Goal: Task Accomplishment & Management: Complete application form

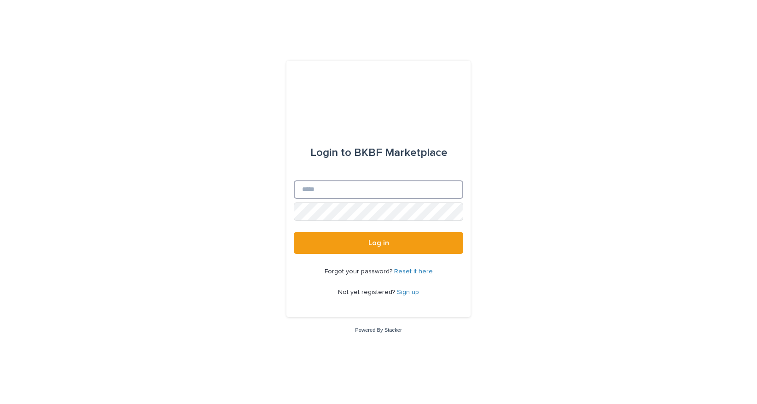
click at [393, 192] on input "Email" at bounding box center [378, 189] width 169 height 18
type input "**********"
click at [294, 232] on button "Log in" at bounding box center [378, 243] width 169 height 22
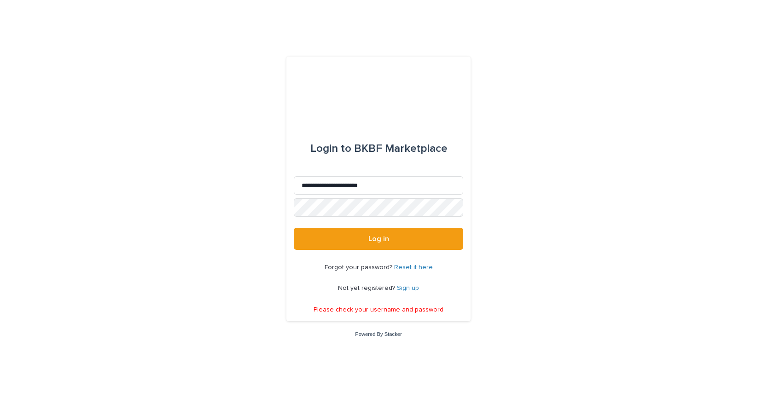
click at [404, 287] on link "Sign up" at bounding box center [408, 288] width 22 height 6
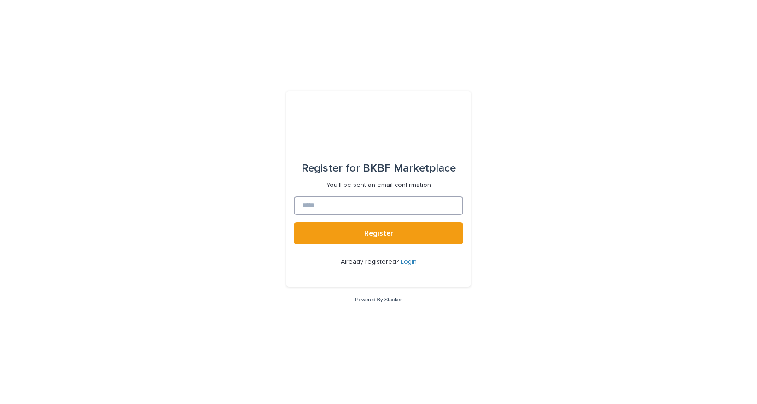
click at [338, 206] on input at bounding box center [378, 206] width 169 height 18
type input "**********"
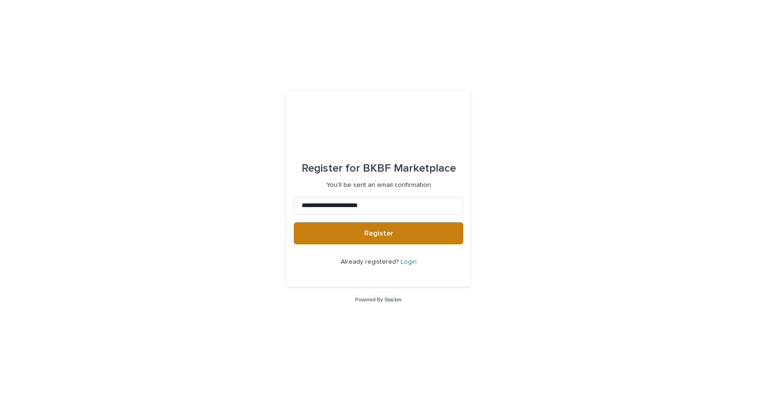
click at [381, 227] on button "Register" at bounding box center [378, 233] width 169 height 22
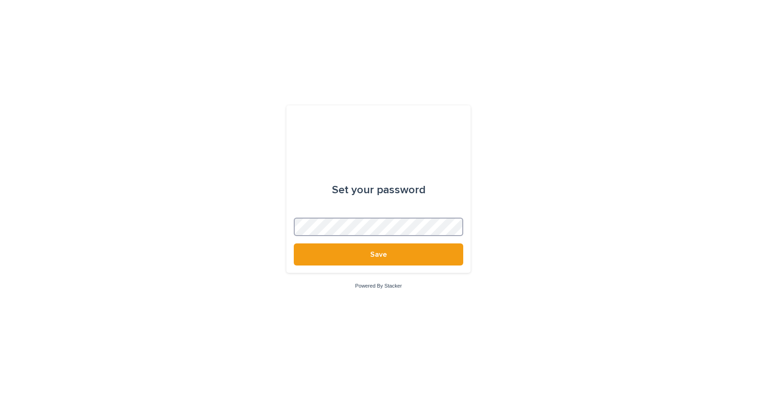
click at [294, 243] on button "Save" at bounding box center [378, 254] width 169 height 22
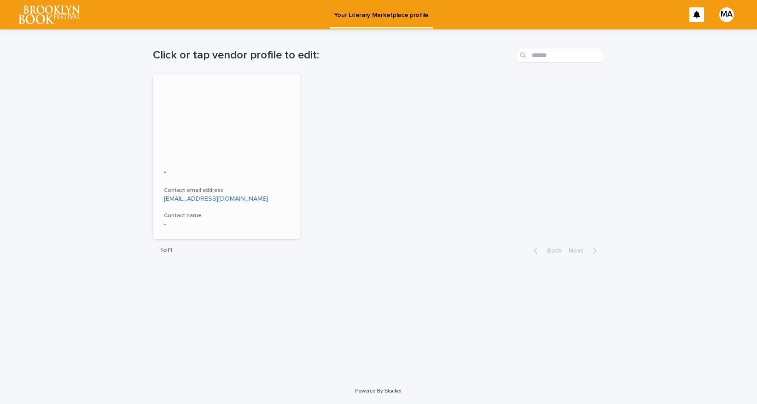
click at [223, 139] on div at bounding box center [226, 115] width 147 height 83
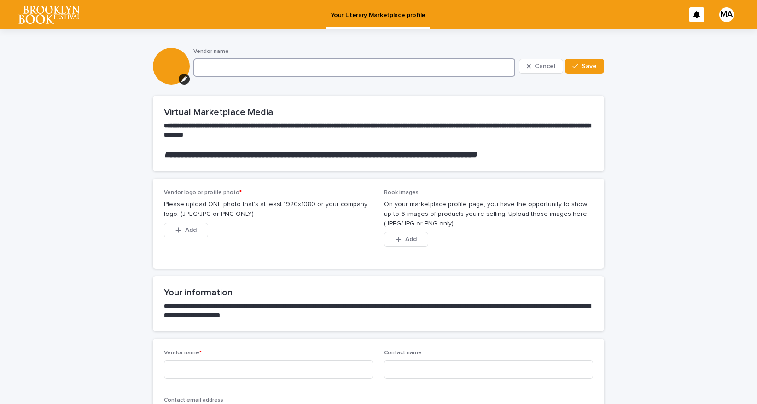
click at [224, 64] on input at bounding box center [354, 67] width 322 height 18
type input "**********"
click at [578, 63] on button "Save" at bounding box center [584, 66] width 39 height 15
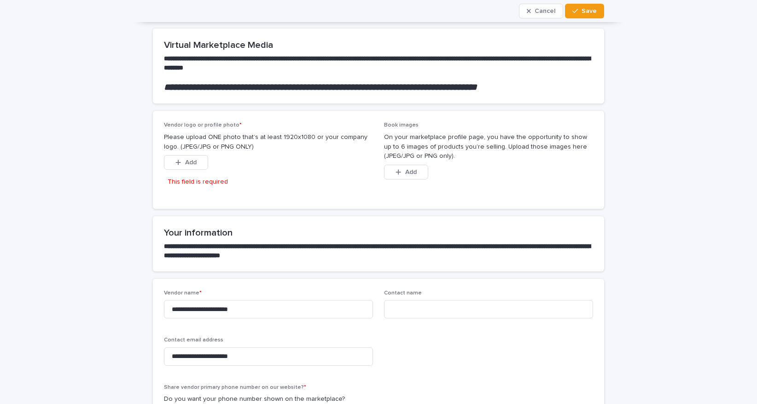
scroll to position [74, 0]
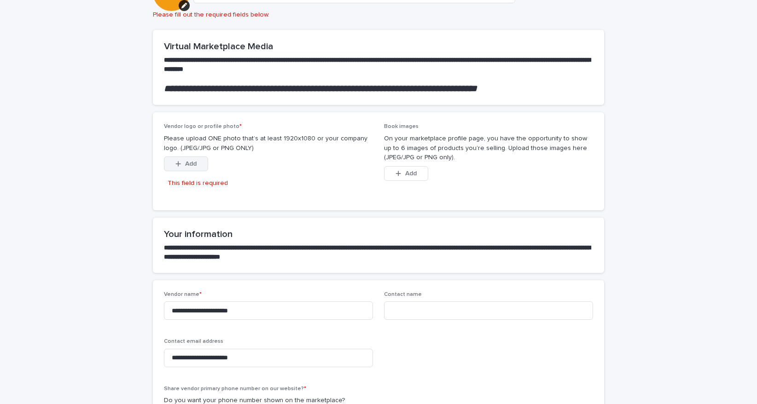
click at [189, 161] on span "Add" at bounding box center [191, 164] width 12 height 6
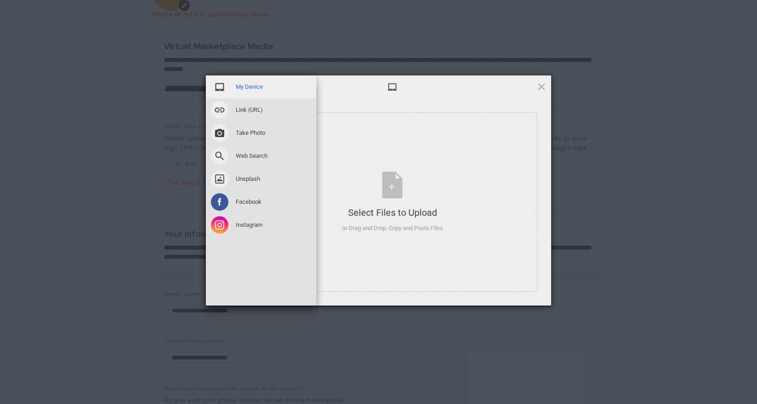
click at [248, 85] on span "My Device" at bounding box center [249, 87] width 27 height 8
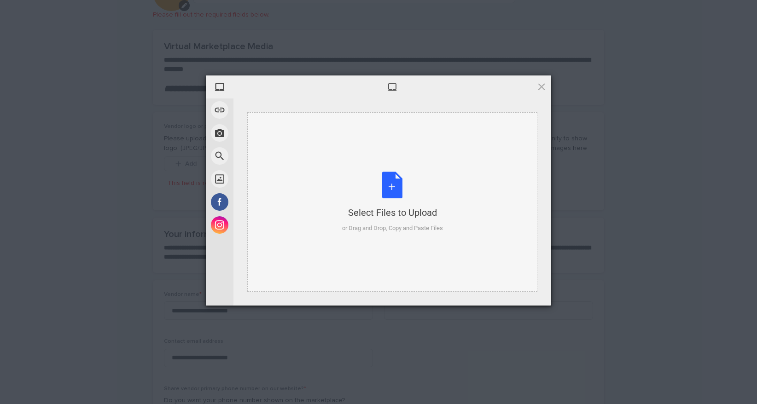
click at [372, 184] on div "Select Files to Upload or Drag and Drop, Copy and Paste Files" at bounding box center [392, 202] width 101 height 61
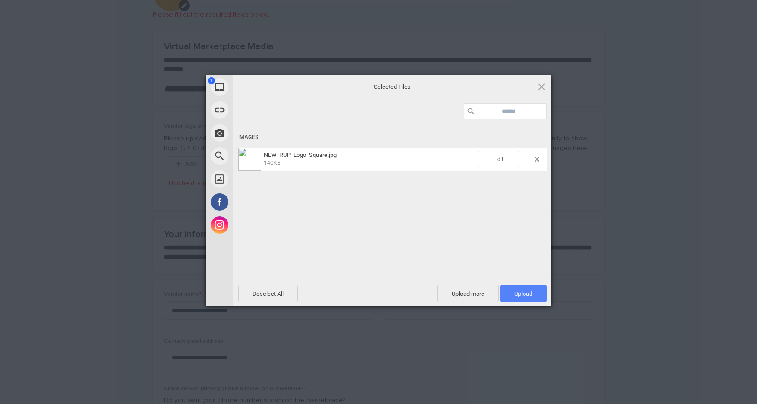
click at [524, 295] on span "Upload 1" at bounding box center [523, 293] width 18 height 7
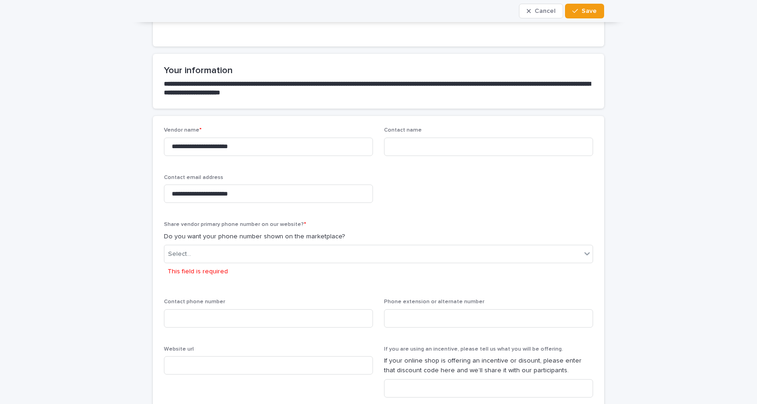
scroll to position [247, 0]
click at [228, 190] on input "**********" at bounding box center [268, 193] width 209 height 18
type input "*"
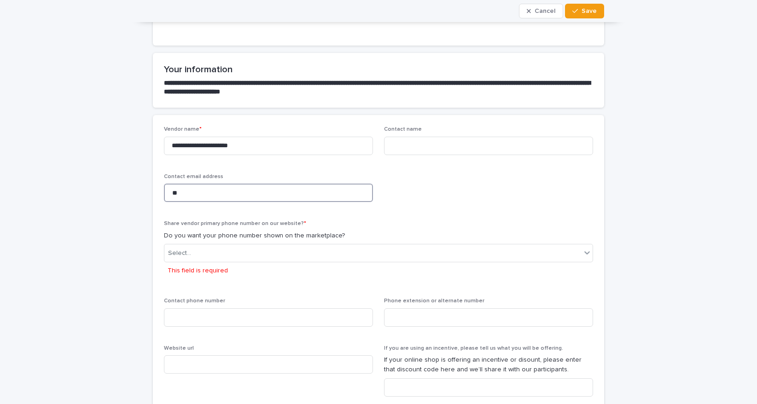
type input "*"
type input "**********"
click at [306, 246] on div "Select..." at bounding box center [372, 253] width 417 height 15
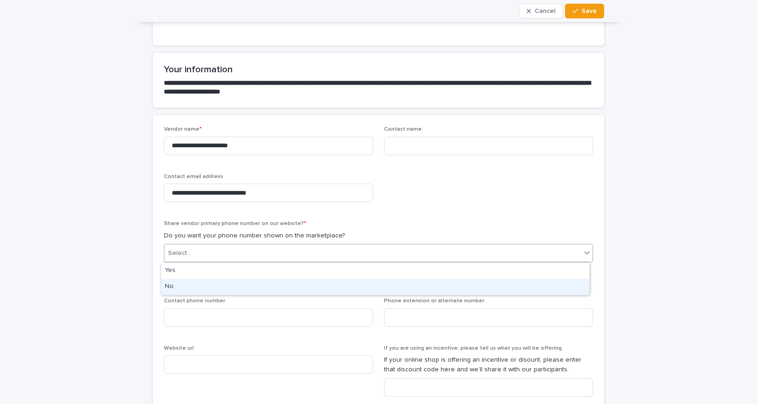
click at [278, 290] on div "No" at bounding box center [375, 287] width 428 height 16
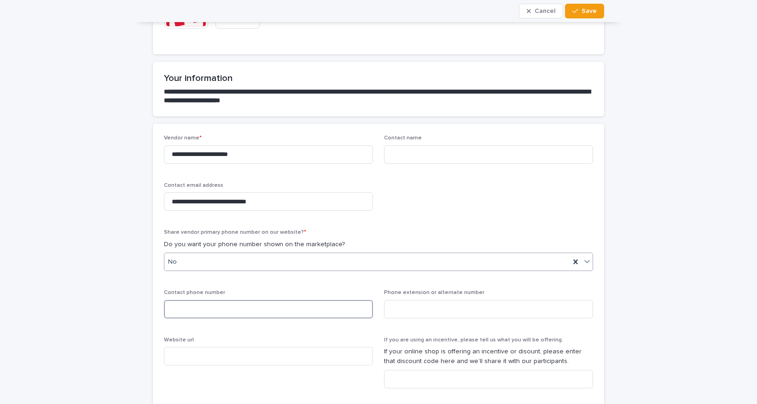
click at [265, 316] on input at bounding box center [268, 309] width 209 height 18
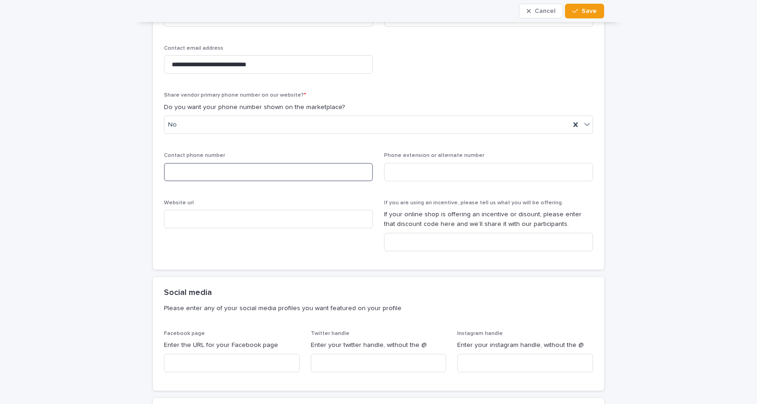
scroll to position [376, 0]
click at [164, 185] on div "Contact phone number" at bounding box center [268, 169] width 209 height 36
click at [197, 219] on input at bounding box center [268, 218] width 209 height 18
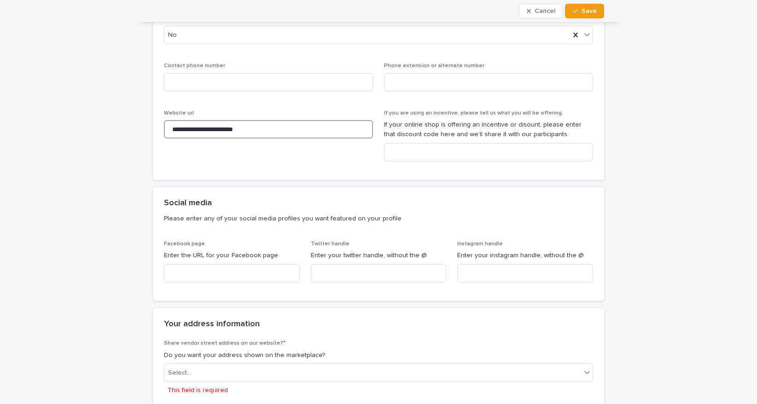
scroll to position [465, 0]
type input "**********"
click at [200, 266] on input at bounding box center [232, 274] width 136 height 18
click at [312, 288] on div "Twitter handle Enter your twitter handle, without the @" at bounding box center [379, 265] width 136 height 49
click at [477, 263] on div "Instagram handle Enter your instagram handle, without the @" at bounding box center [525, 265] width 136 height 49
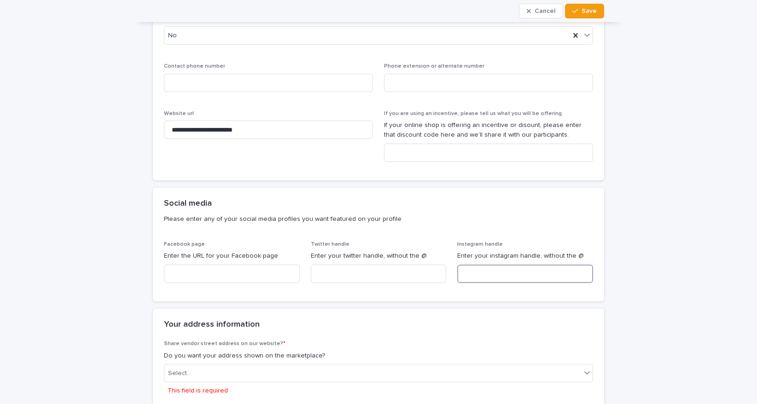
click at [474, 274] on input at bounding box center [525, 274] width 136 height 18
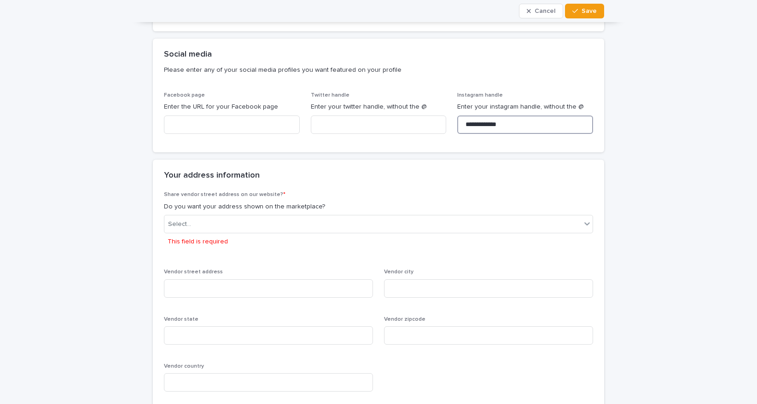
scroll to position [614, 0]
type input "**********"
click at [346, 243] on div "Select... This field is required" at bounding box center [378, 232] width 429 height 35
click at [346, 228] on div "Select..." at bounding box center [372, 224] width 417 height 15
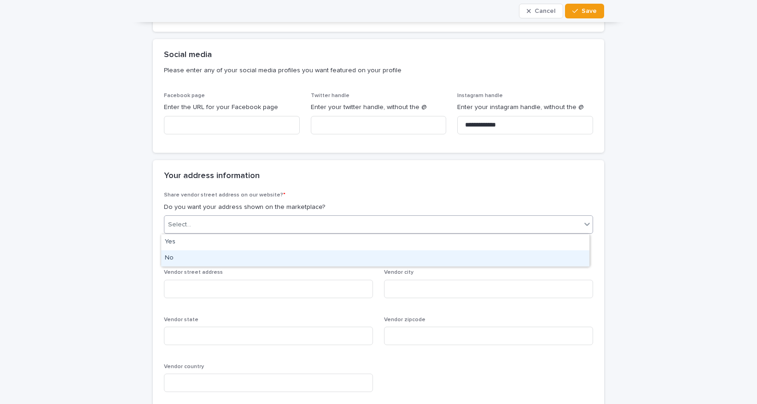
drag, startPoint x: 323, startPoint y: 249, endPoint x: 318, endPoint y: 259, distance: 11.3
click at [318, 259] on div "No" at bounding box center [375, 258] width 428 height 16
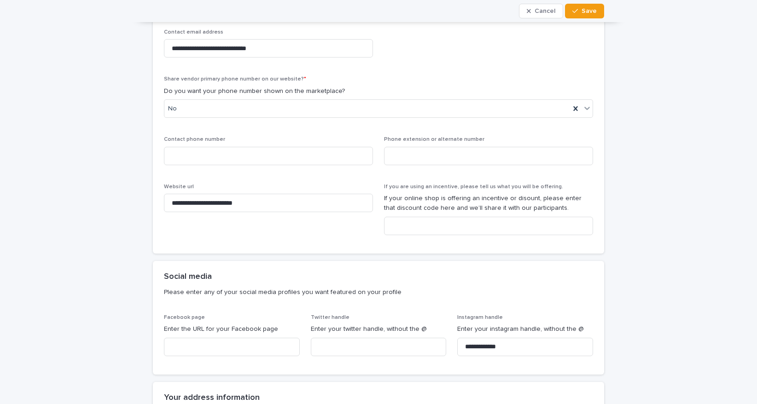
scroll to position [0, 0]
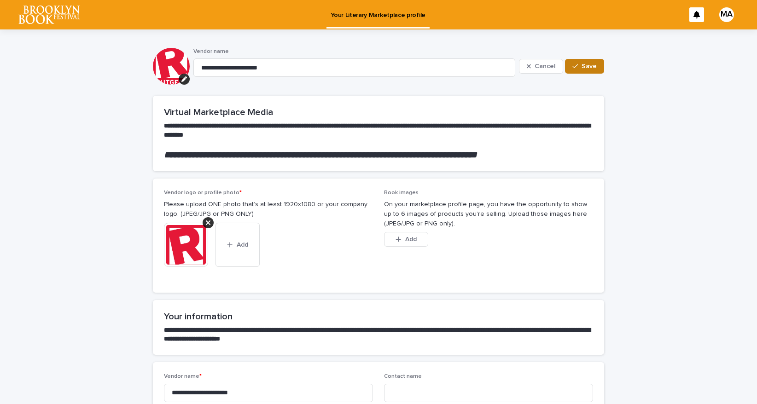
click at [573, 70] on button "Save" at bounding box center [584, 66] width 39 height 15
